Goal: Find specific page/section: Find specific page/section

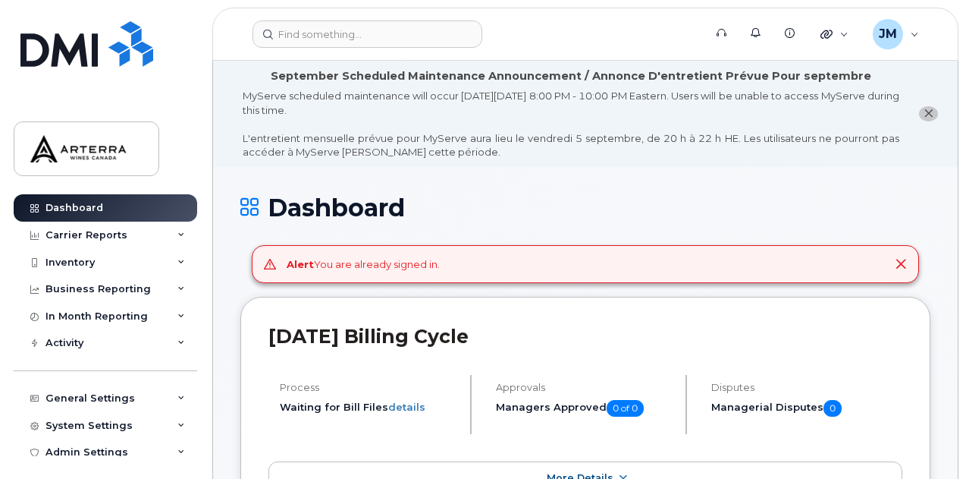
click at [906, 259] on icon at bounding box center [901, 264] width 12 height 12
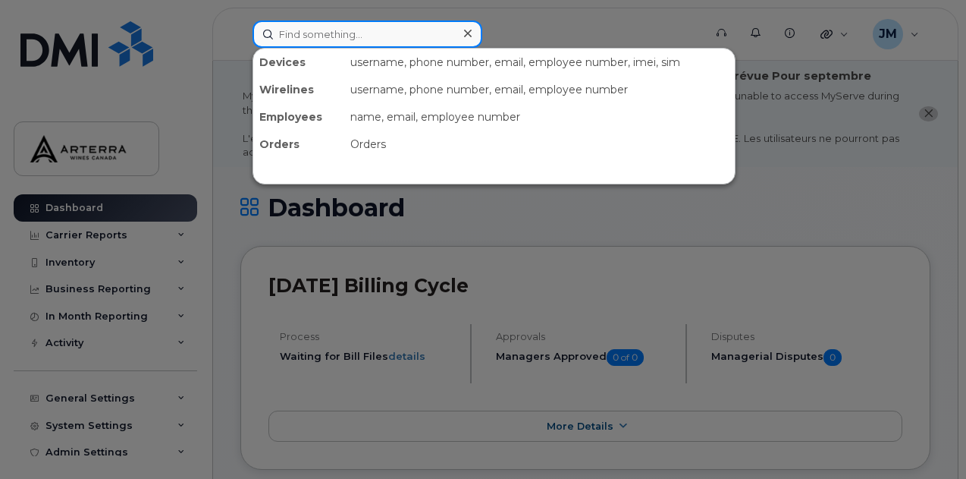
click at [359, 31] on input at bounding box center [368, 33] width 230 height 27
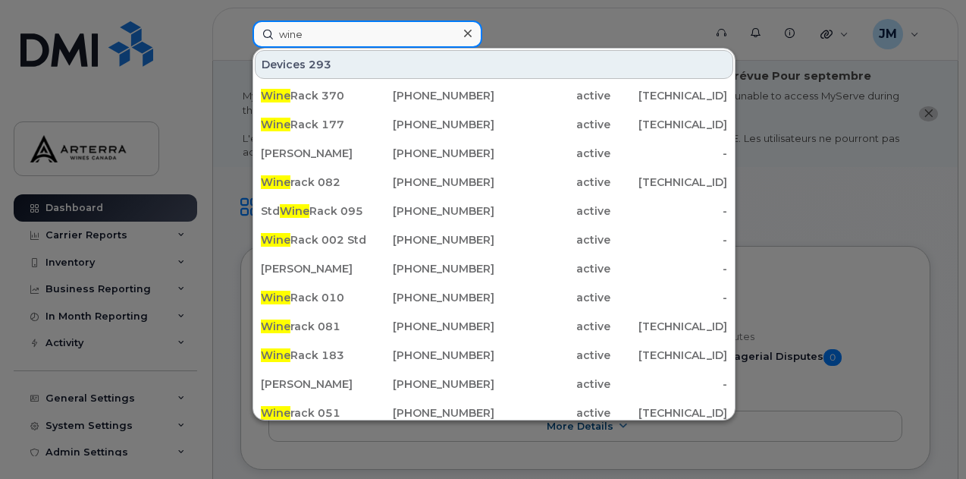
type input "wine"
click at [367, 32] on input "wine" at bounding box center [368, 33] width 230 height 27
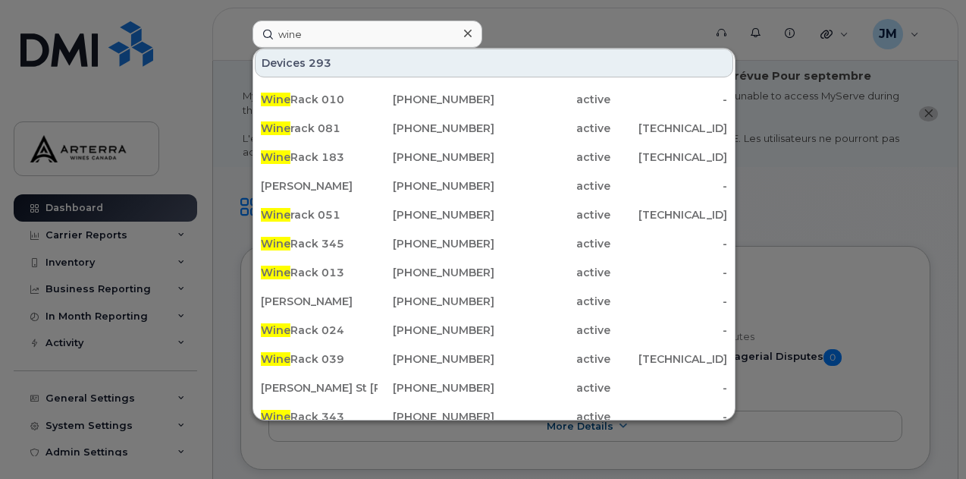
scroll to position [196, 0]
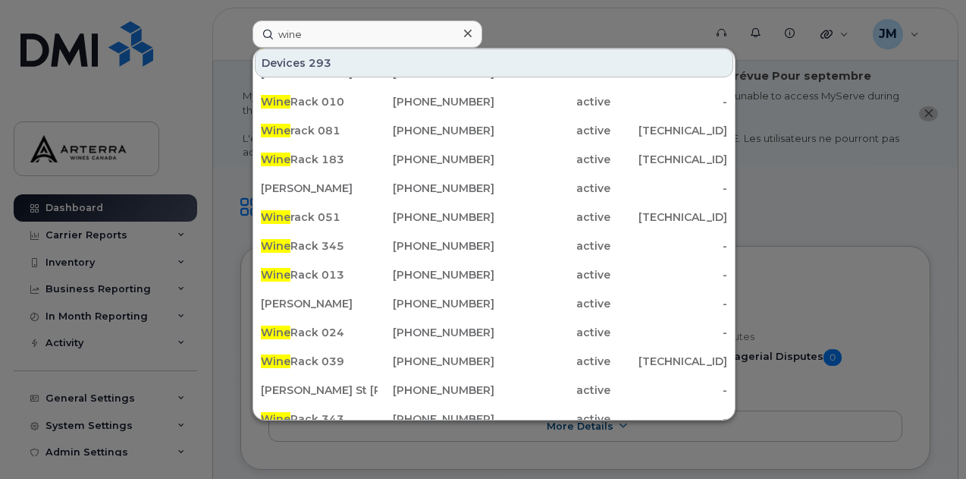
click at [623, 14] on div at bounding box center [483, 239] width 966 height 479
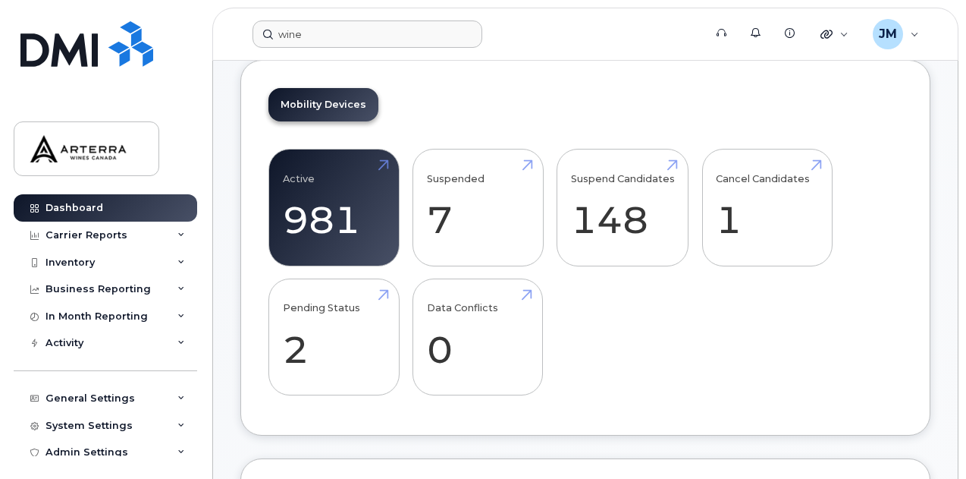
scroll to position [434, 0]
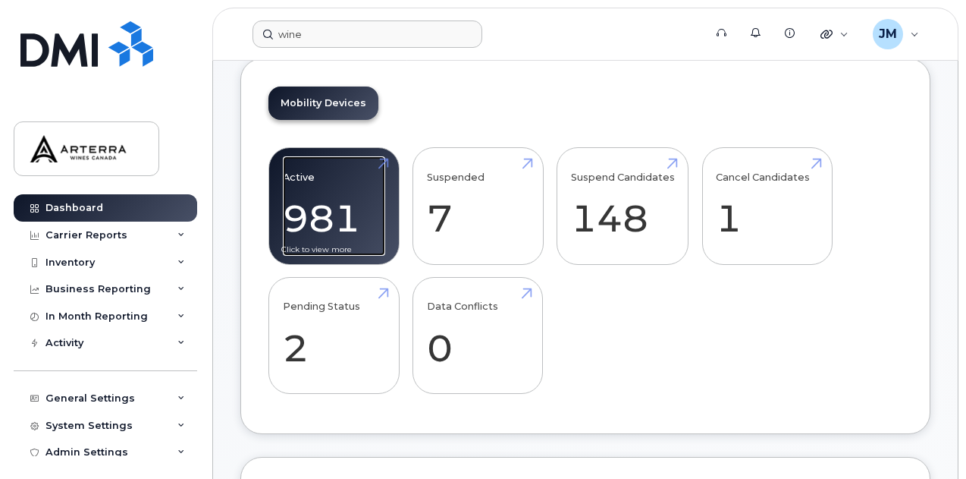
click at [345, 218] on link "Active 981" at bounding box center [334, 206] width 102 height 100
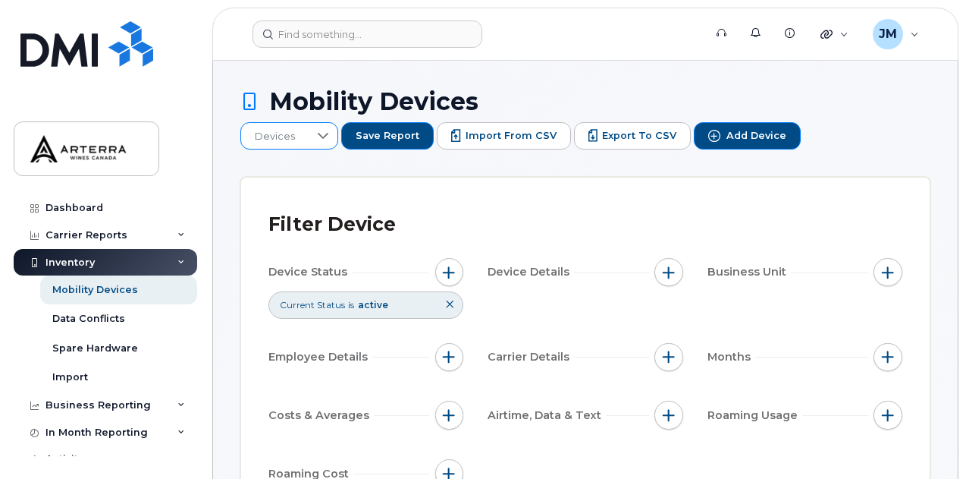
click at [329, 130] on icon at bounding box center [323, 136] width 12 height 12
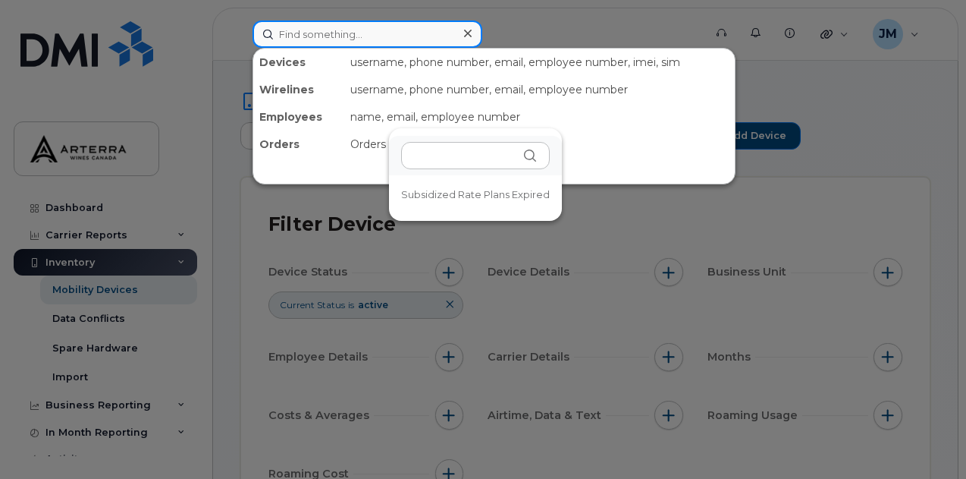
click at [323, 36] on input at bounding box center [368, 33] width 230 height 27
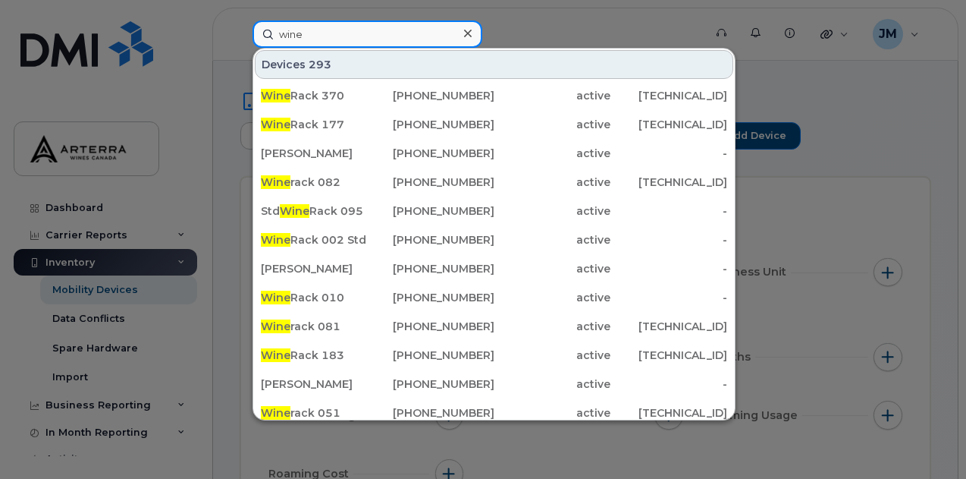
type input "wine"
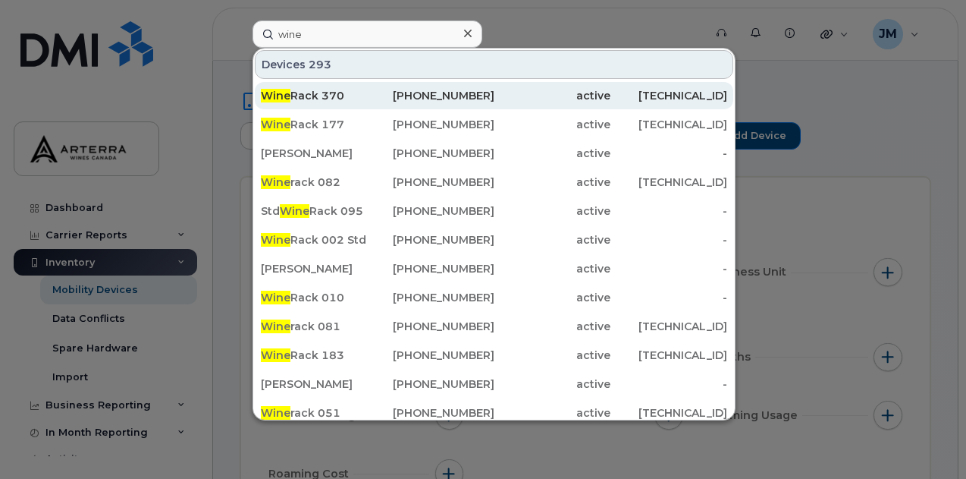
click at [320, 90] on div "Wine Rack 370" at bounding box center [319, 95] width 117 height 15
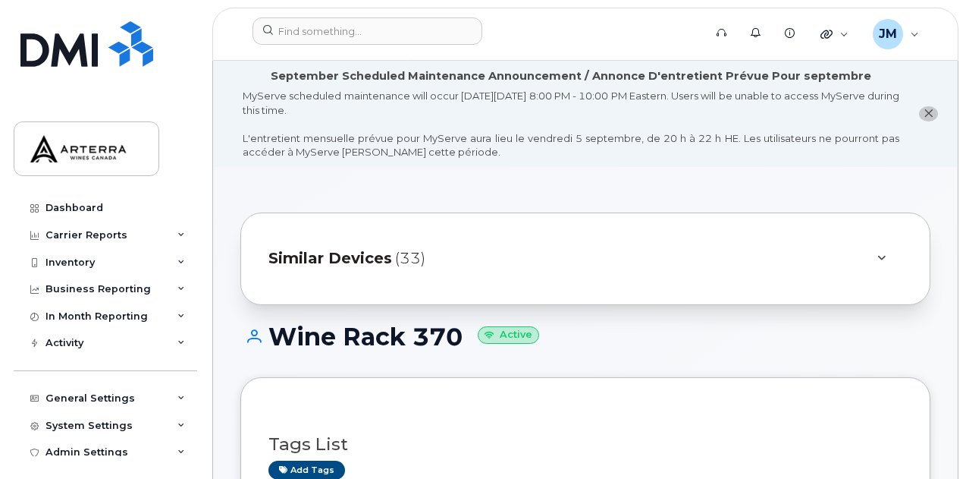
click at [926, 111] on icon "close notification" at bounding box center [929, 113] width 10 height 10
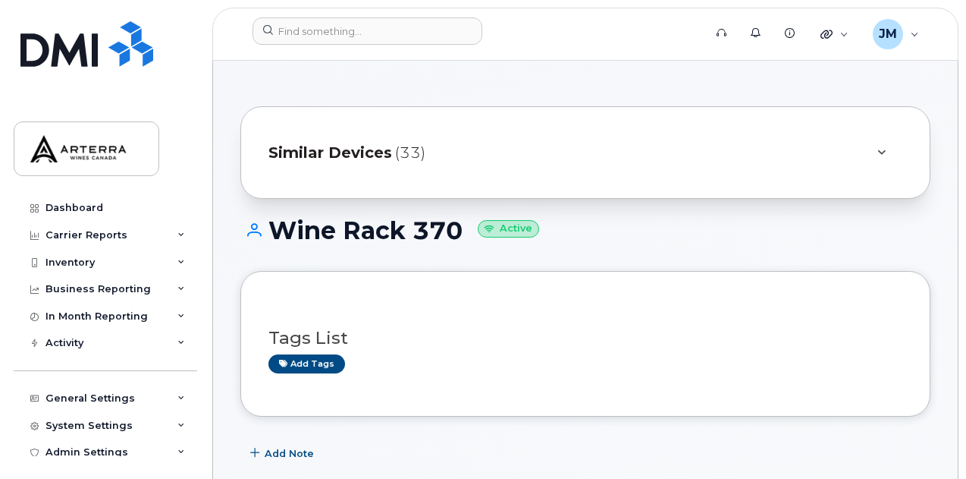
scroll to position [9, 0]
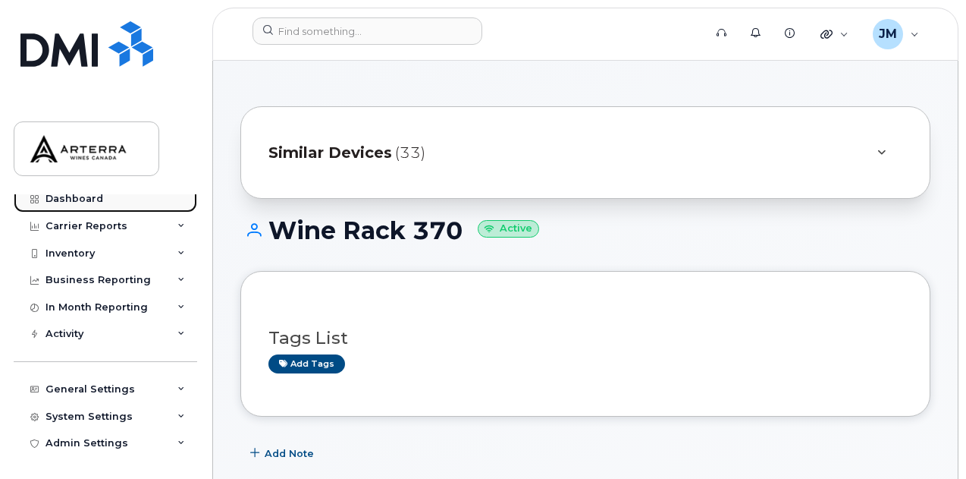
click at [68, 194] on div "Dashboard" at bounding box center [75, 199] width 58 height 12
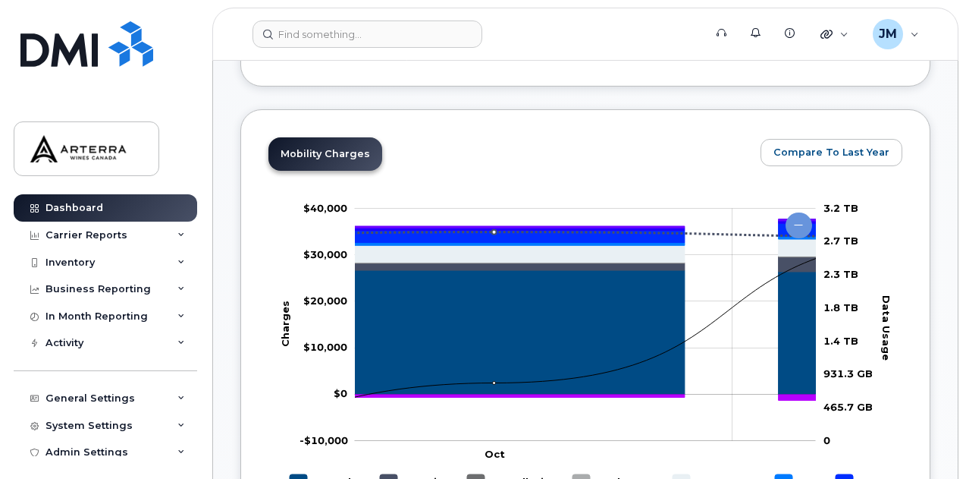
scroll to position [673, 0]
